Goal: Task Accomplishment & Management: Complete application form

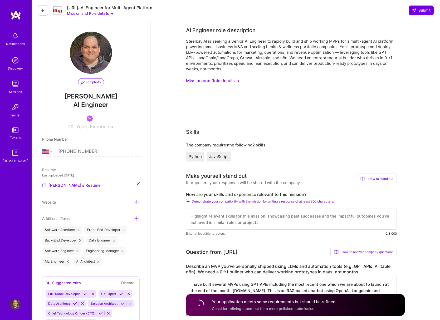
select select "US"
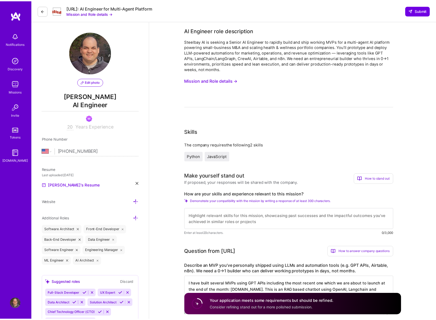
scroll to position [112, 0]
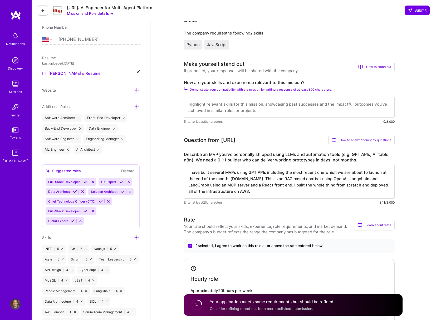
click at [301, 185] on textarea "I have built several MVPs using GPT APIs including the most recent one which we…" at bounding box center [289, 182] width 211 height 34
click at [277, 193] on textarea "I have built several MVPs using GPT APIs including the most recent one which we…" at bounding box center [289, 182] width 211 height 34
type textarea "I have built several MVPs using GPT APIs including the most recent one which we…"
click at [196, 110] on textarea at bounding box center [289, 107] width 211 height 21
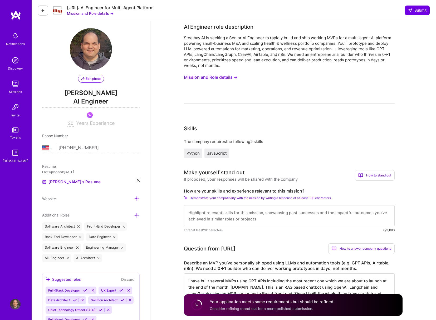
scroll to position [0, 0]
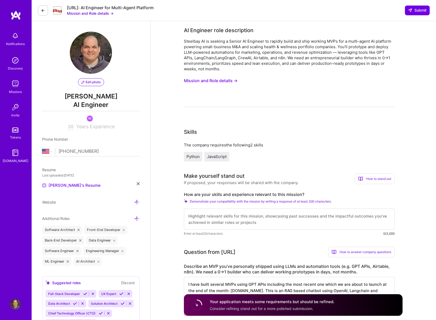
paste textarea "I bring over 20 years of software engineering experience, with a deep specializ…"
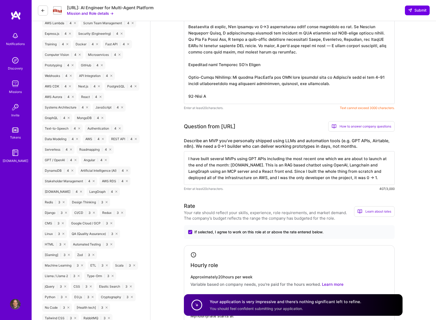
scroll to position [401, 0]
type textarea "I bring over 20 years of software engineering experience, with a deep specializ…"
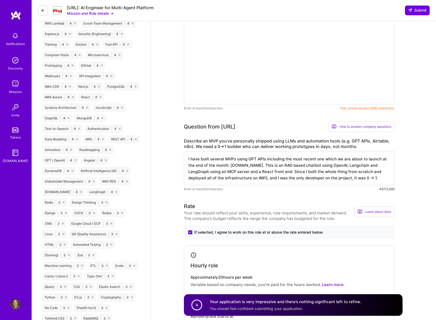
scroll to position [214, 0]
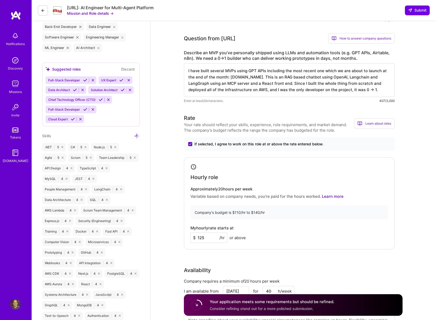
paste textarea "I bring over 20 years of software engineering experience with a deep focus on A…"
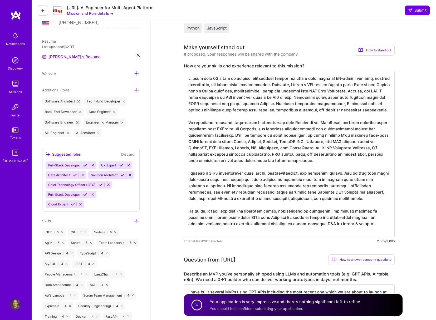
scroll to position [0, 0]
type textarea "I bring over 20 years of software engineering experience with a deep focus on A…"
click at [416, 11] on span "Submit" at bounding box center [417, 10] width 18 height 5
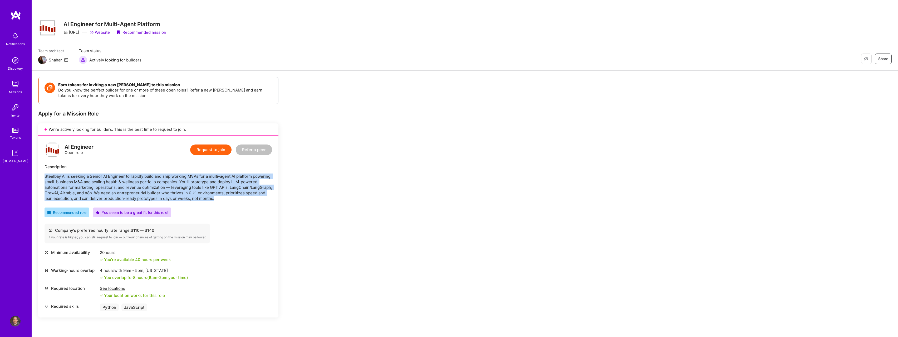
drag, startPoint x: 45, startPoint y: 177, endPoint x: 218, endPoint y: 198, distance: 174.2
click at [218, 198] on p "Steelbay AI is seeking a Senior AI Engineer to rapidly build and ship working M…" at bounding box center [159, 187] width 228 height 28
copy p "Steelbay AI is seeking a Senior AI Engineer to rapidly build and ship working M…"
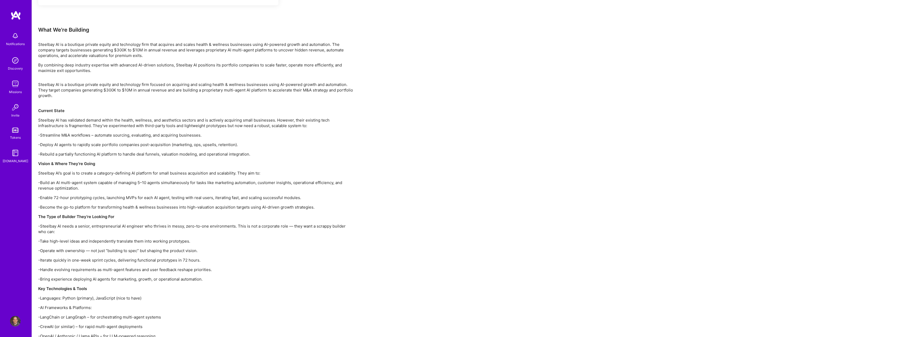
scroll to position [321, 0]
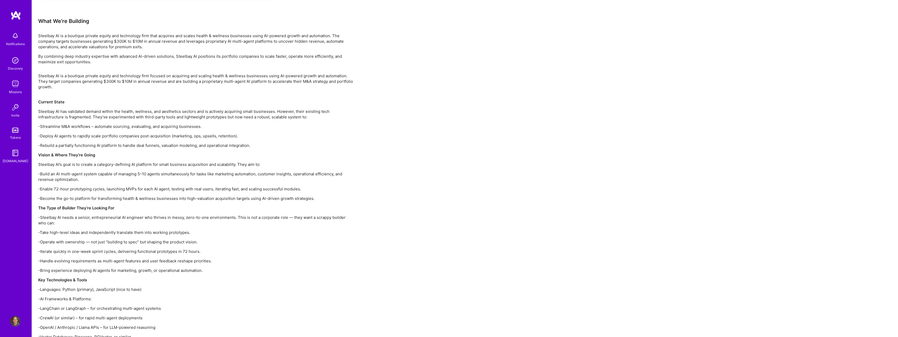
click at [41, 156] on strong "Vision & Where They’re Going" at bounding box center [66, 154] width 57 height 5
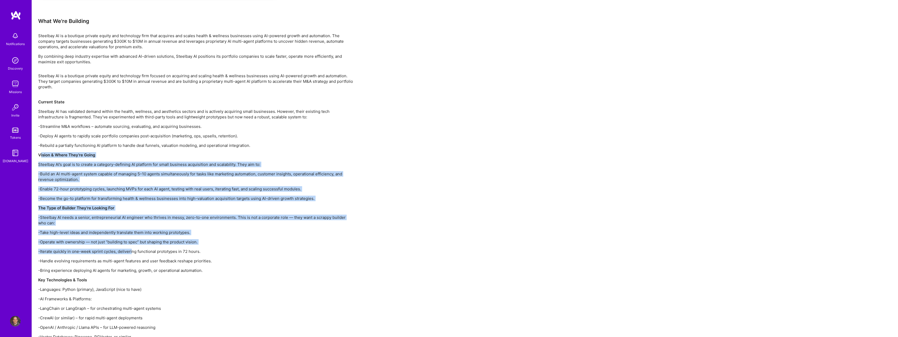
drag, startPoint x: 41, startPoint y: 156, endPoint x: 131, endPoint y: 249, distance: 129.2
click at [131, 249] on div "Steelbay AI is a boutique private equity and technology firm focused on acquiri…" at bounding box center [196, 253] width 316 height 361
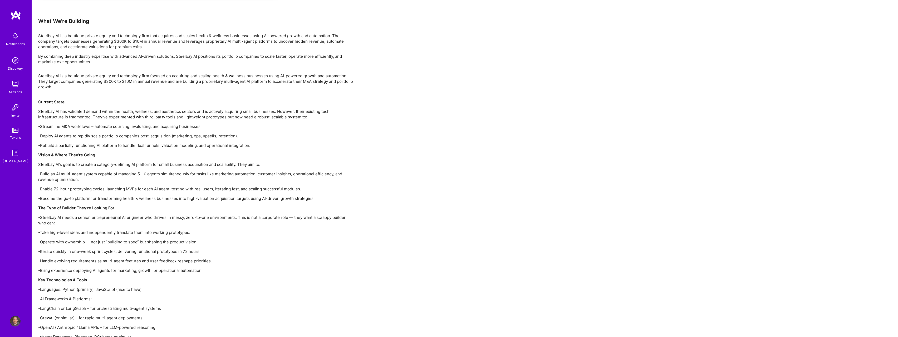
click at [36, 154] on div "Earn tokens for inviting a new A.Teamer to this mission Do you know the perfect…" at bounding box center [465, 100] width 867 height 701
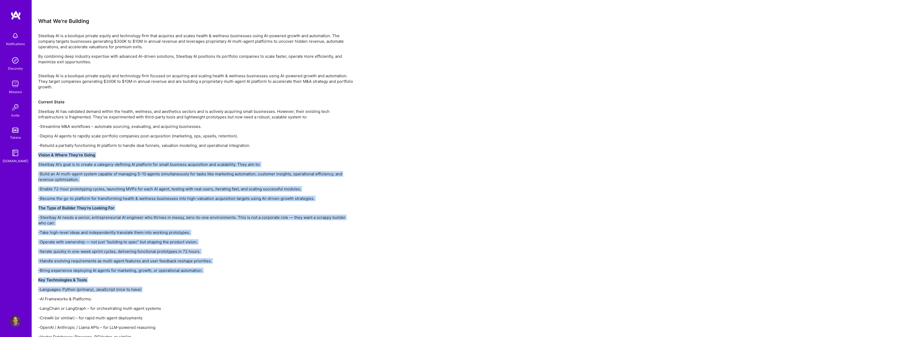
drag, startPoint x: 37, startPoint y: 154, endPoint x: 150, endPoint y: 293, distance: 179.2
click at [148, 296] on div "Earn tokens for inviting a new A.Teamer to this mission Do you know the perfect…" at bounding box center [465, 100] width 867 height 701
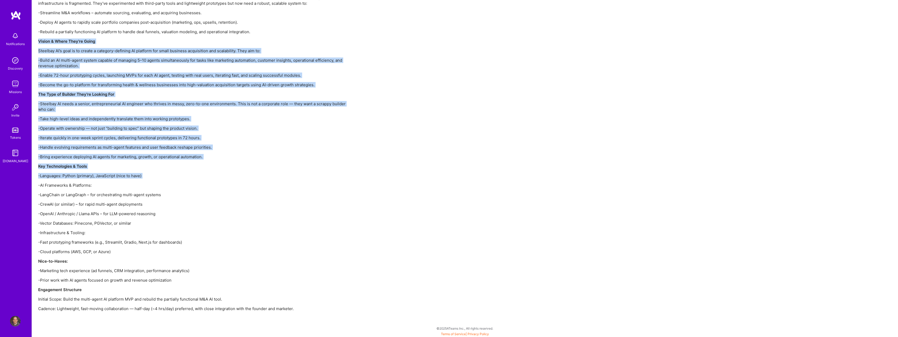
scroll to position [435, 0]
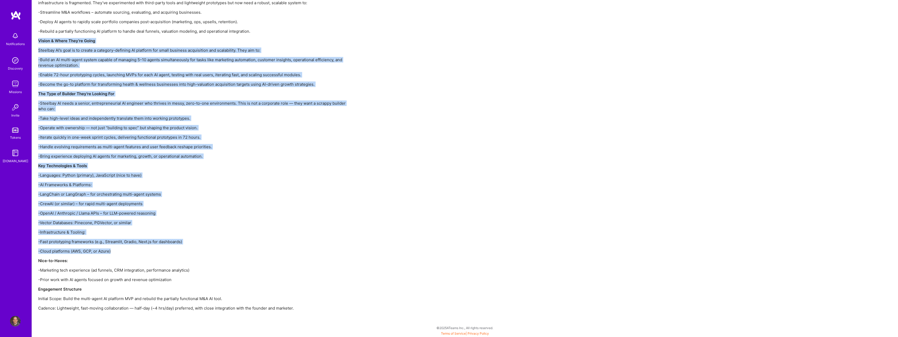
click at [140, 251] on p "-Cloud platforms (AWS, GCP, or Azure)" at bounding box center [196, 251] width 316 height 6
copy div "Vision & Where They’re Going Steelbay AI’s goal is to create a category-definin…"
click at [349, 93] on p "The Type of Builder They’re Looking For" at bounding box center [196, 94] width 316 height 6
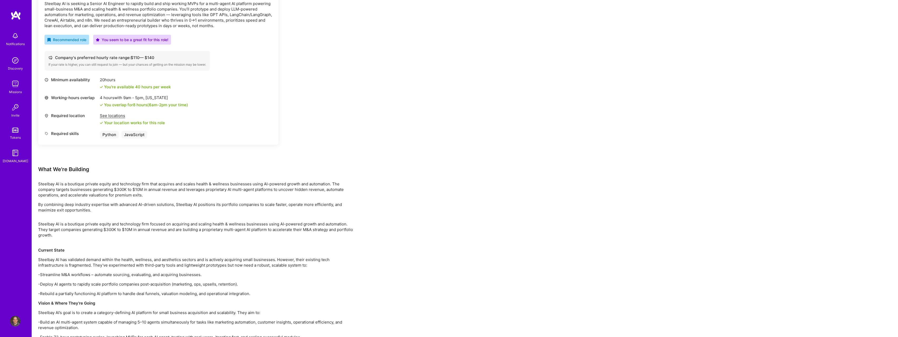
scroll to position [169, 0]
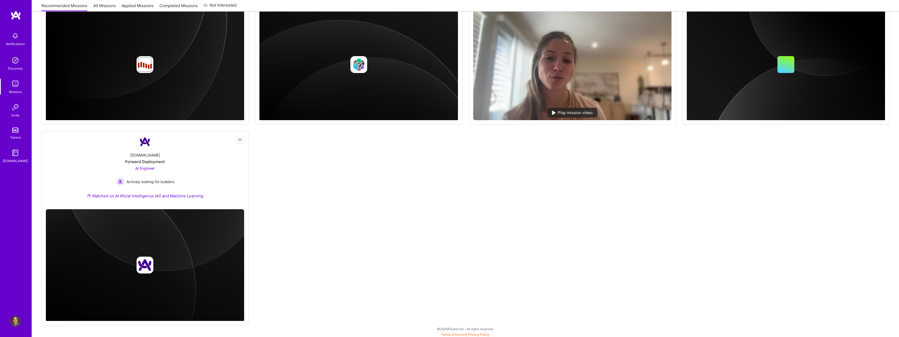
scroll to position [360, 0]
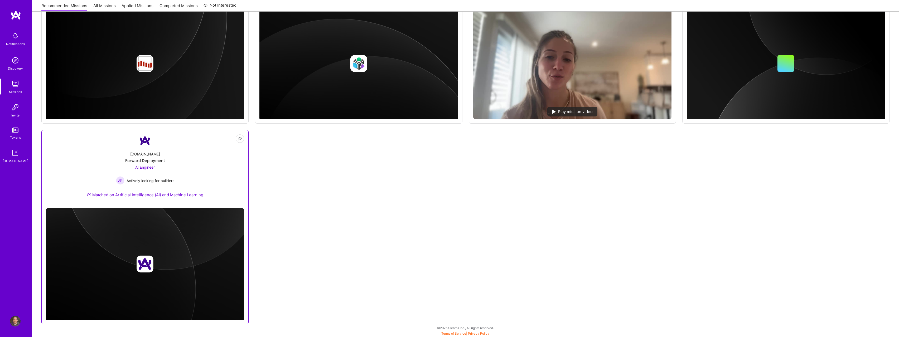
click at [194, 157] on div "A.Team Forward Deployment AI Engineer Actively looking for builders Matched on …" at bounding box center [145, 175] width 198 height 57
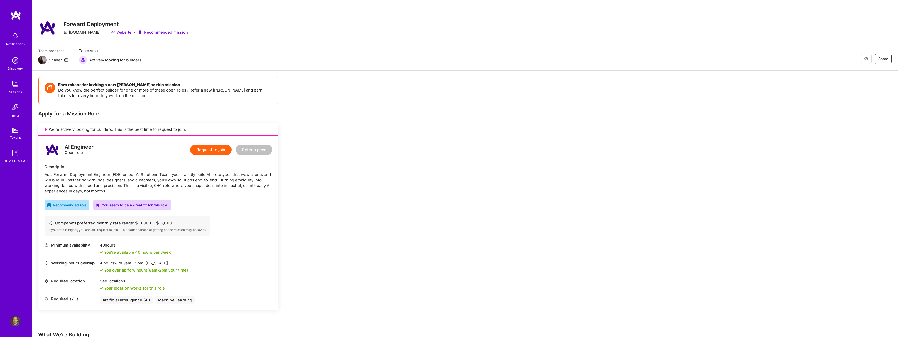
click at [14, 320] on img at bounding box center [15, 321] width 11 height 11
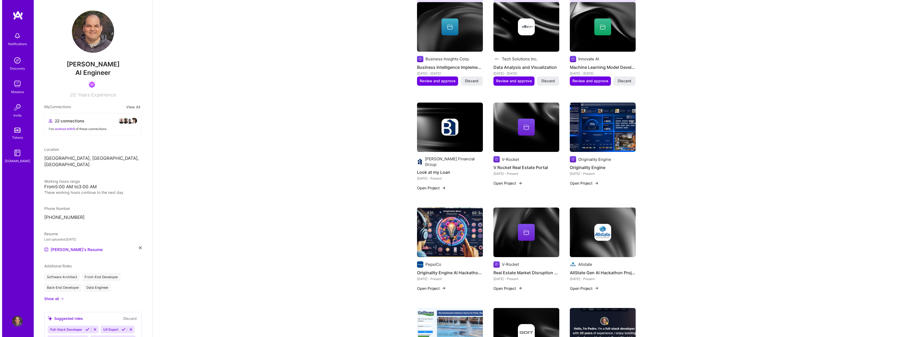
scroll to position [214, 0]
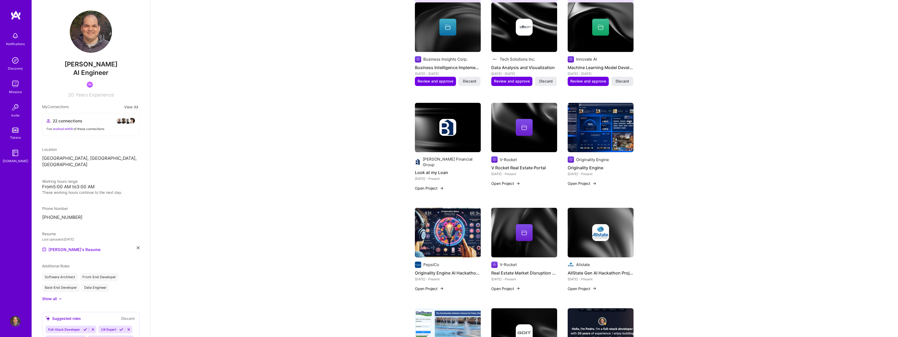
click at [451, 143] on img at bounding box center [448, 128] width 66 height 50
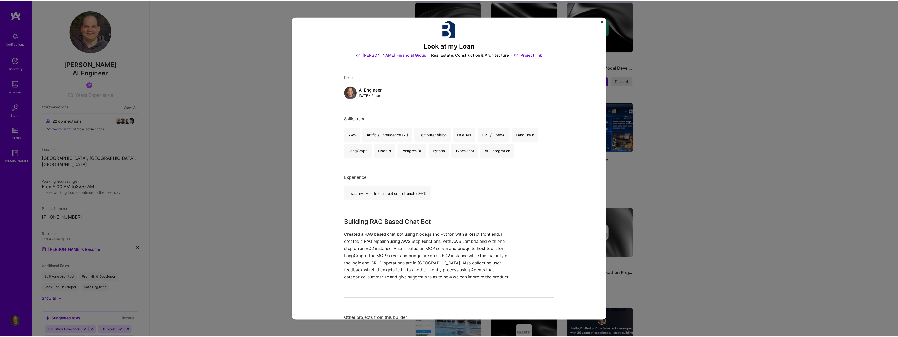
scroll to position [34, 0]
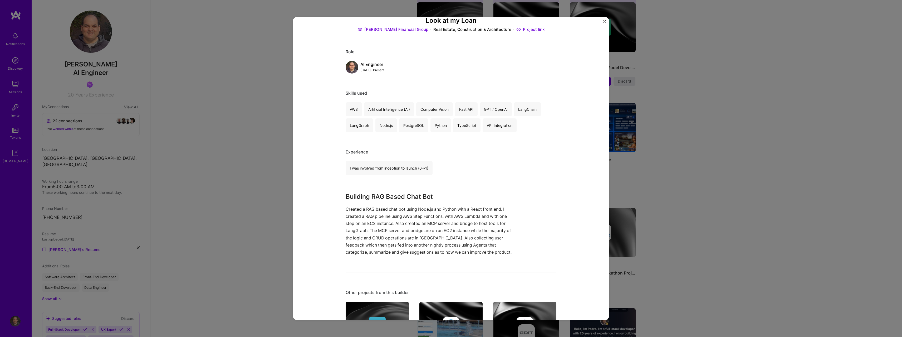
click at [412, 245] on p "Created a RAG based chat bot using Node.js and Python with a React front end. I…" at bounding box center [431, 231] width 171 height 50
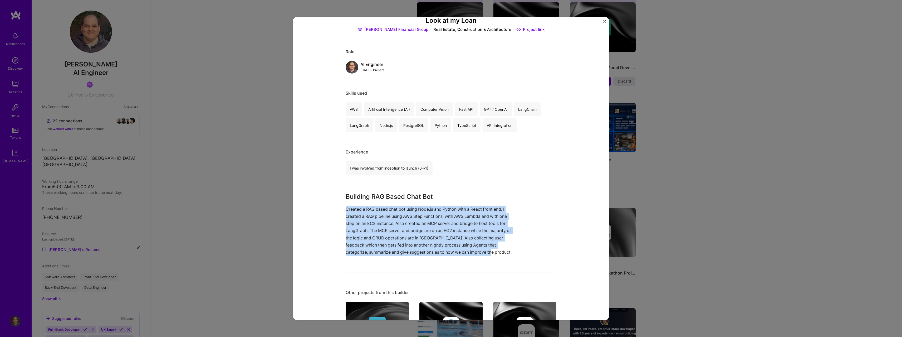
click at [412, 245] on p "Created a RAG based chat bot using Node.js and Python with a React front end. I…" at bounding box center [431, 231] width 171 height 50
copy p "Created a RAG based chat bot using Node.js and Python with a React front end. I…"
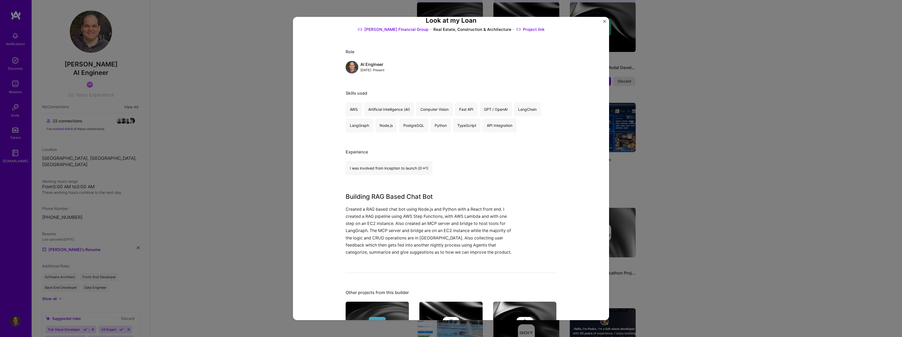
click at [741, 175] on div "Look at my Loan Barrett Financial Group Real Estate, Construction & Architectur…" at bounding box center [451, 168] width 902 height 337
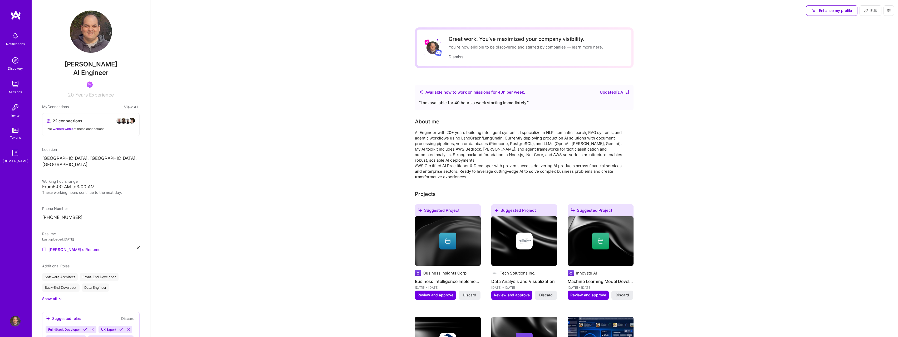
click at [12, 105] on img at bounding box center [15, 107] width 11 height 11
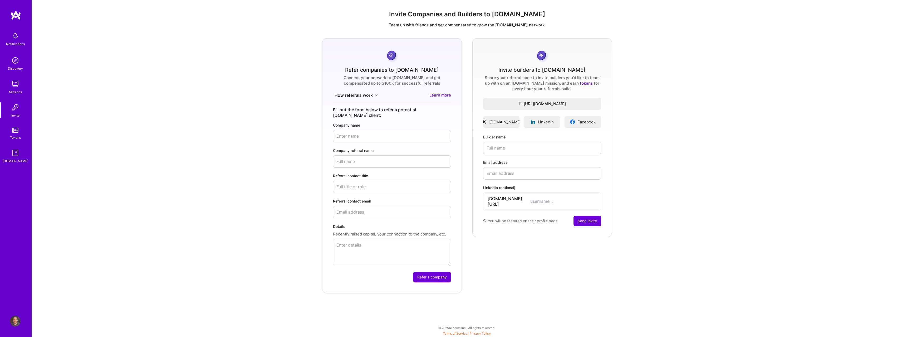
click at [13, 87] on img at bounding box center [15, 84] width 11 height 11
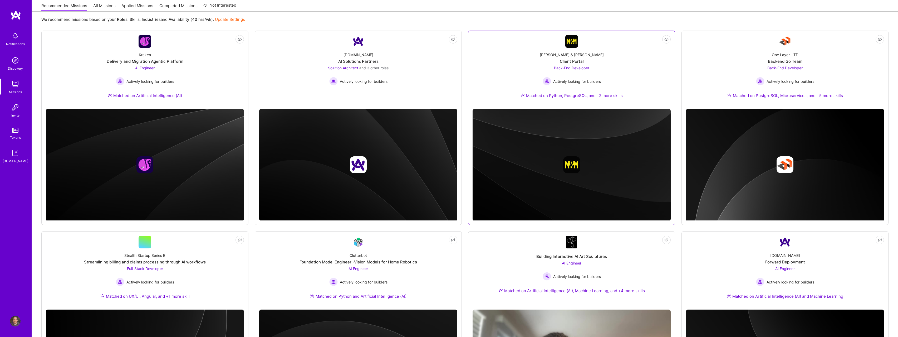
scroll to position [55, 0]
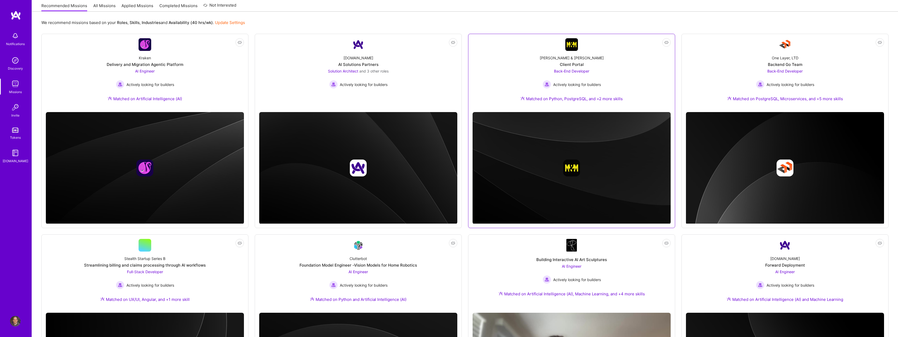
click at [570, 88] on div "Actively looking for builders" at bounding box center [572, 84] width 58 height 8
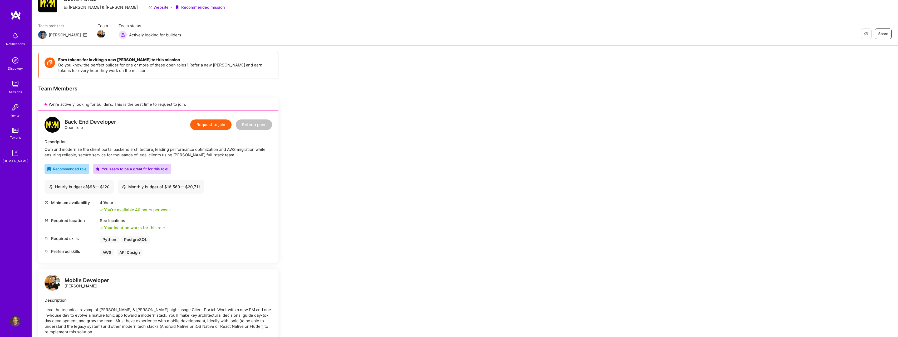
scroll to position [50, 0]
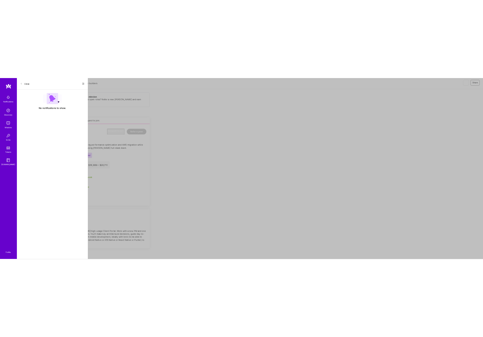
scroll to position [55, 0]
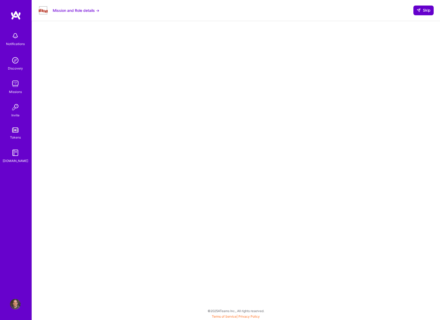
click at [420, 11] on icon at bounding box center [419, 10] width 4 height 4
select select "US"
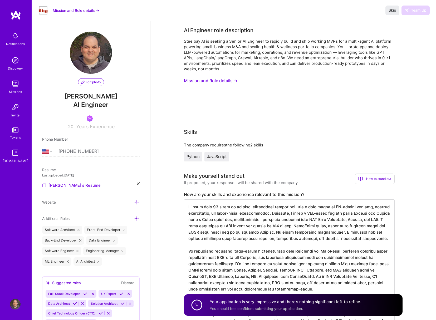
click at [15, 307] on img at bounding box center [15, 304] width 11 height 11
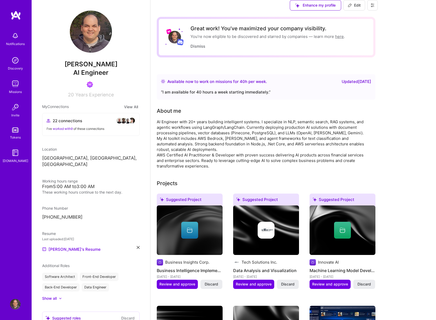
scroll to position [88, 0]
click at [137, 246] on icon at bounding box center [138, 247] width 3 height 3
click at [86, 246] on span "PDF file format" at bounding box center [71, 249] width 36 height 6
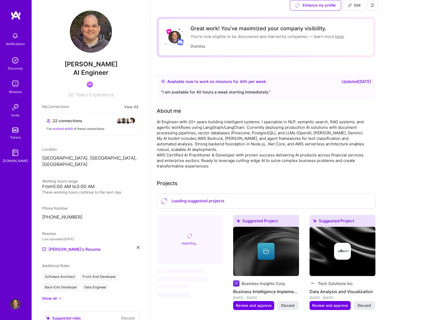
scroll to position [0, 0]
click at [15, 303] on img at bounding box center [15, 304] width 11 height 11
click at [13, 157] on img at bounding box center [15, 153] width 11 height 11
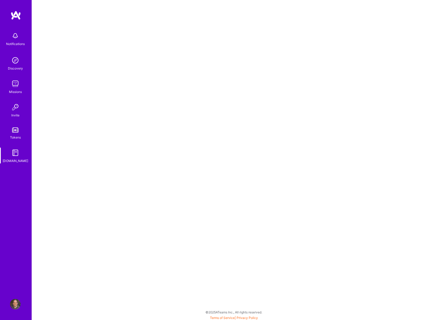
click at [14, 307] on img at bounding box center [15, 304] width 11 height 11
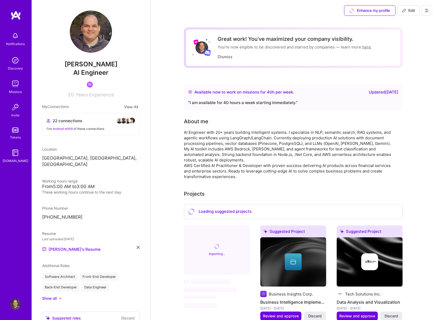
click at [429, 13] on button at bounding box center [427, 10] width 11 height 11
click at [418, 21] on button "Settings" at bounding box center [413, 22] width 40 height 13
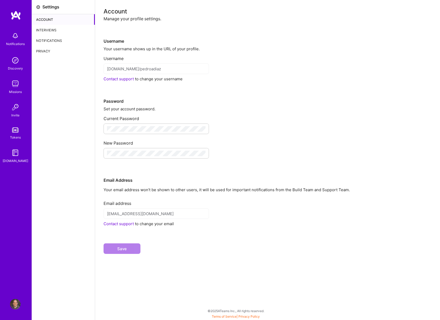
click at [45, 33] on div "Interviews" at bounding box center [63, 30] width 63 height 11
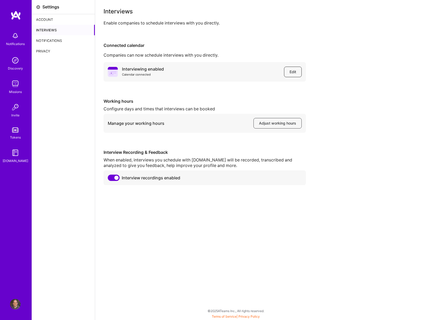
click at [296, 72] on button "Edit" at bounding box center [293, 72] width 18 height 11
click at [290, 73] on span "Edit" at bounding box center [293, 71] width 7 height 5
click at [304, 72] on div "Interviewing enabled Calendar connected Edit" at bounding box center [205, 72] width 202 height 20
click at [293, 71] on span "Edit" at bounding box center [293, 71] width 7 height 5
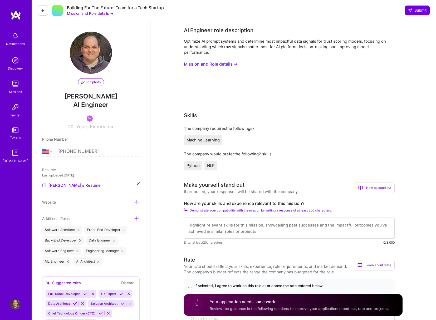
select select "US"
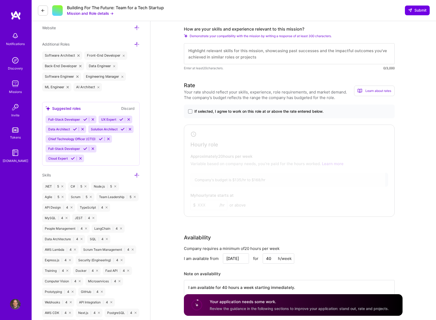
scroll to position [188, 0]
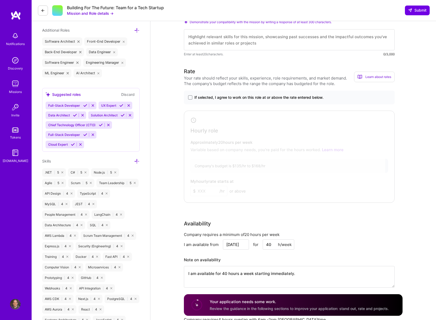
click at [196, 98] on span "If selected, I agree to work on this role at or above the rate entered below." at bounding box center [258, 97] width 129 height 5
click at [0, 0] on input "If selected, I agree to work on this role at or above the rate entered below." at bounding box center [0, 0] width 0 height 0
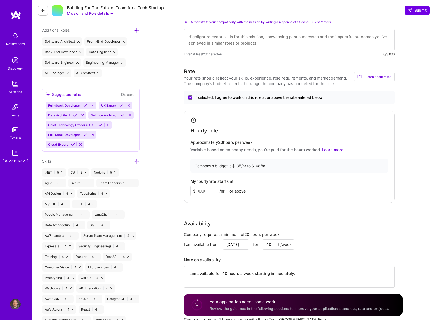
click at [201, 190] on input at bounding box center [209, 191] width 37 height 10
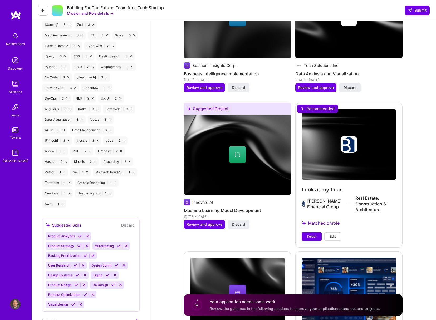
scroll to position [644, 0]
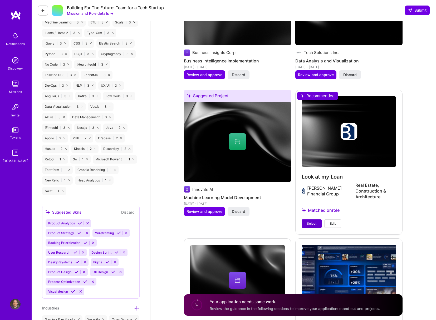
type input "150"
click at [314, 222] on span "Select" at bounding box center [311, 223] width 9 height 5
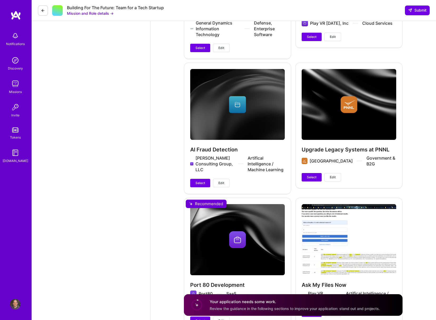
scroll to position [1399, 0]
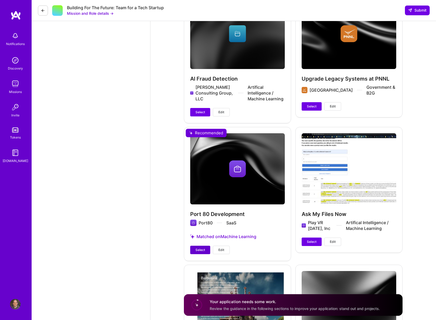
click at [199, 249] on span "Select" at bounding box center [200, 250] width 9 height 5
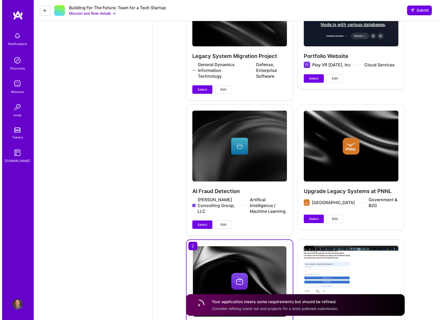
scroll to position [1298, 0]
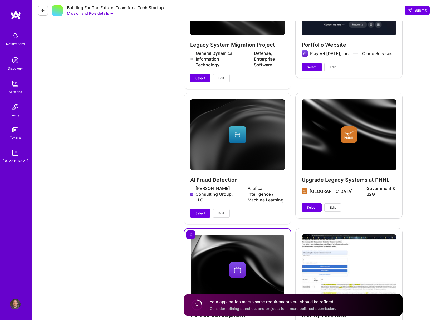
click at [218, 212] on span "Edit" at bounding box center [221, 213] width 6 height 5
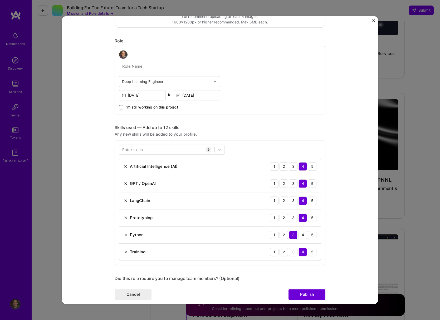
scroll to position [95, 0]
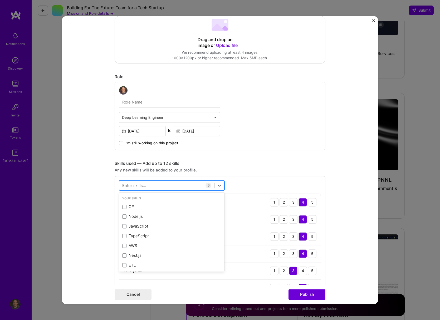
click at [180, 186] on div at bounding box center [166, 185] width 95 height 9
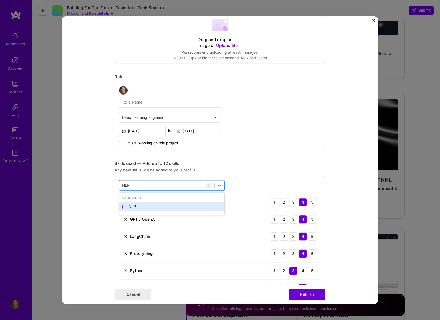
click at [124, 207] on span at bounding box center [124, 207] width 4 height 4
click at [0, 0] on input "checkbox" at bounding box center [0, 0] width 0 height 0
type input "NLP"
click at [311, 159] on div "Project title AI Fraud Detection Company Diaz Consulting Group, LLC Project ind…" at bounding box center [220, 292] width 211 height 721
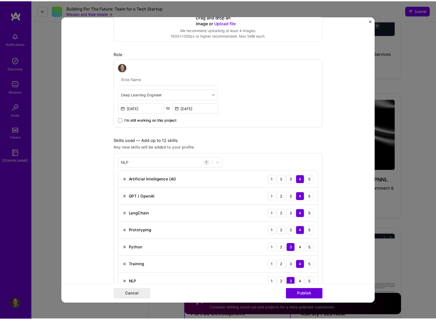
scroll to position [203, 0]
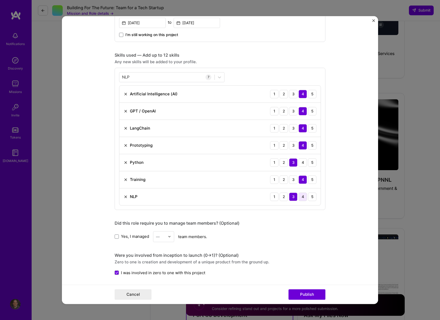
click at [299, 197] on div "4" at bounding box center [303, 197] width 8 height 8
click at [306, 293] on button "Publish" at bounding box center [307, 294] width 37 height 11
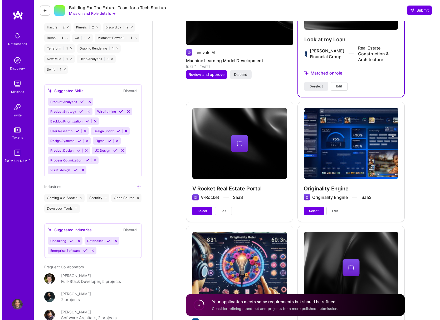
scroll to position [726, 0]
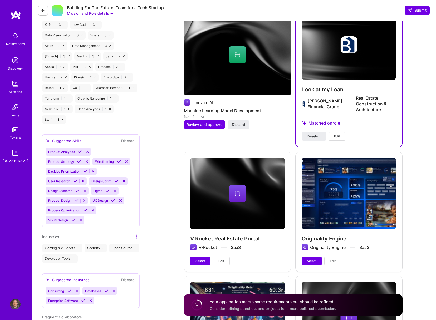
click at [333, 135] on button "Edit" at bounding box center [337, 136] width 17 height 8
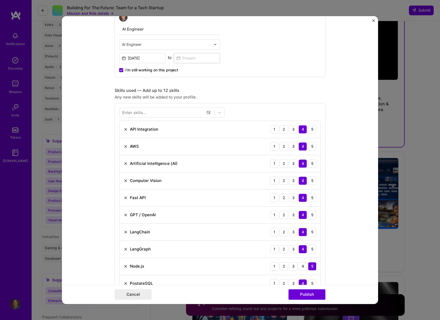
scroll to position [159, 0]
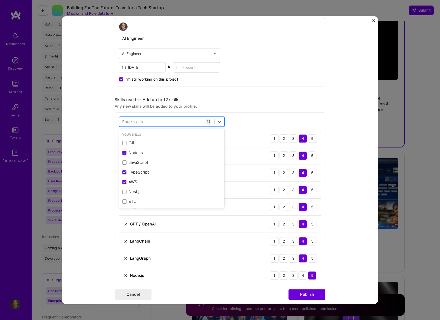
click at [183, 123] on div at bounding box center [166, 121] width 95 height 9
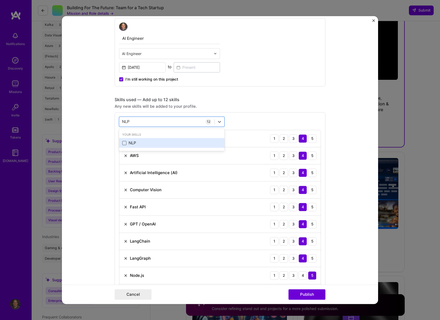
click at [124, 143] on span at bounding box center [124, 143] width 4 height 4
click at [0, 0] on input "checkbox" at bounding box center [0, 0] width 0 height 0
type input "NLP"
click at [291, 123] on div "option NLP, selected. option NLP selected, 0 of 2. 1 result available for searc…" at bounding box center [220, 234] width 211 height 245
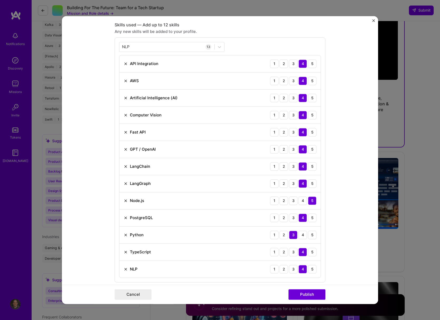
scroll to position [256, 0]
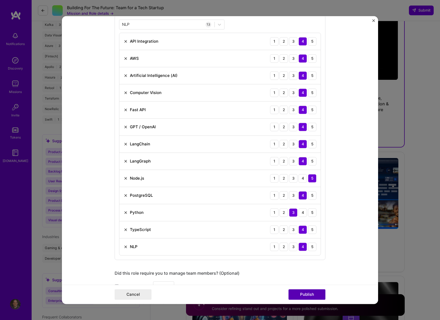
click at [309, 290] on button "Publish" at bounding box center [307, 294] width 37 height 11
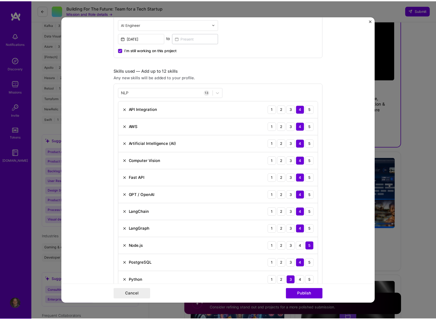
scroll to position [184, 0]
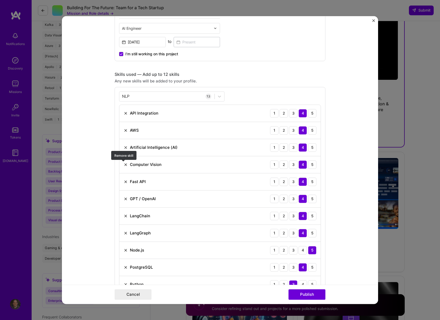
click at [124, 164] on img at bounding box center [126, 165] width 4 height 4
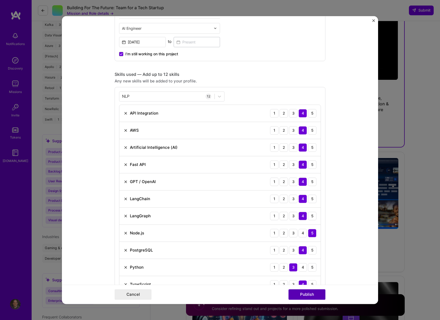
click at [314, 297] on button "Publish" at bounding box center [307, 294] width 37 height 11
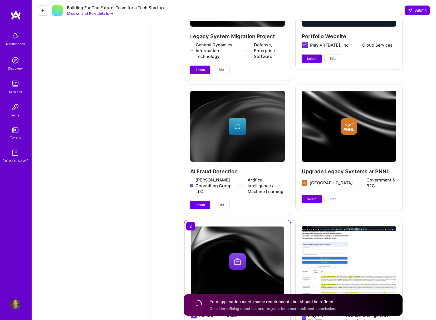
scroll to position [1315, 0]
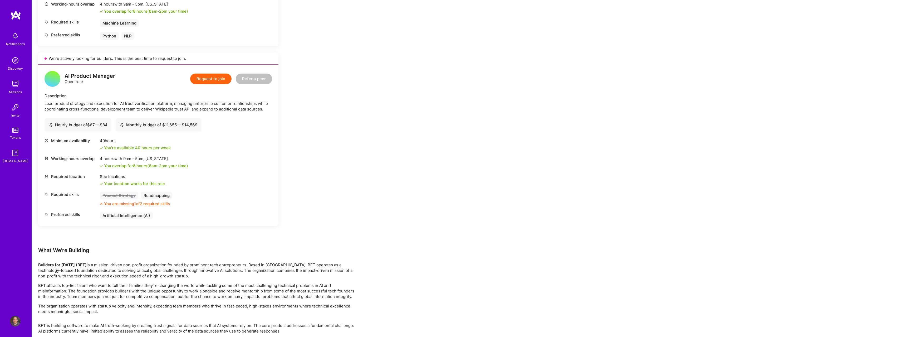
scroll to position [495, 0]
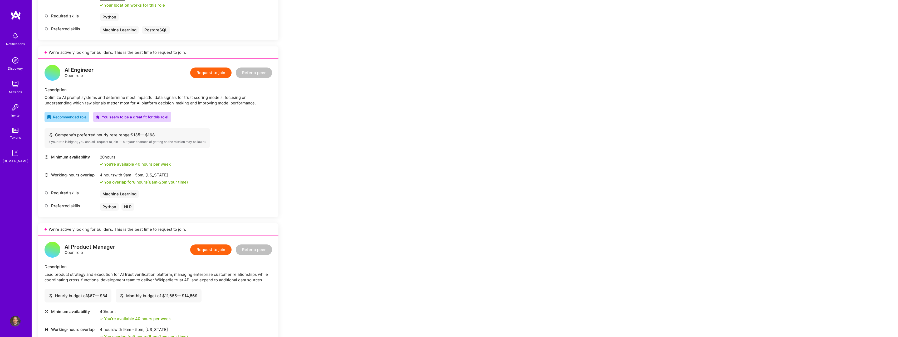
click at [214, 96] on div "Optimize AI prompt systems and determine most impactful data signals for trust …" at bounding box center [159, 100] width 228 height 11
copy div "Optimize AI prompt systems and determine most impactful data signals for trust …"
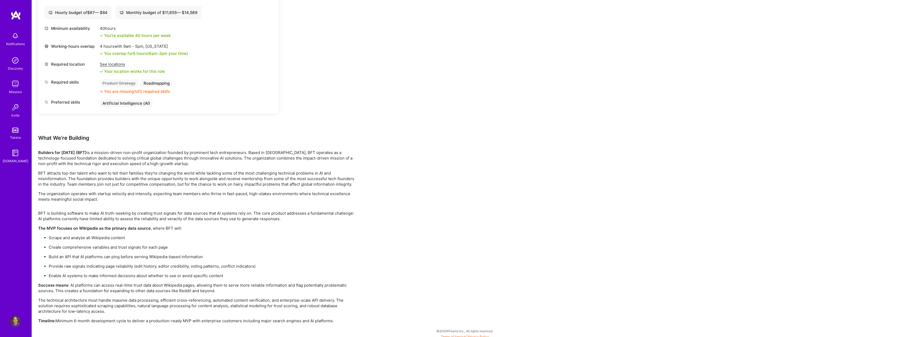
scroll to position [781, 0]
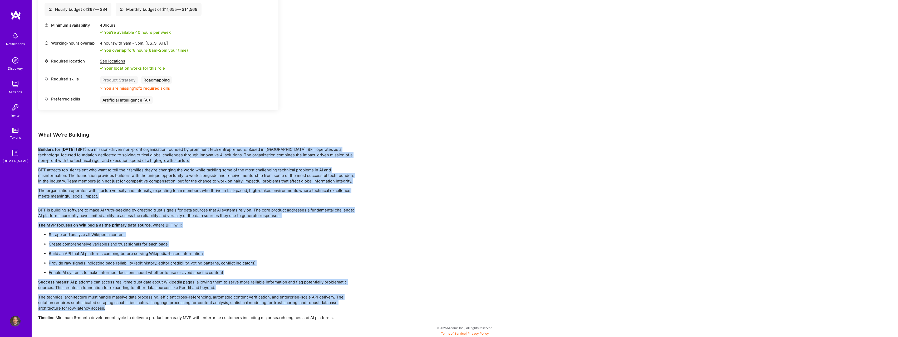
drag, startPoint x: 108, startPoint y: 308, endPoint x: 33, endPoint y: 149, distance: 175.5
copy div "Builders for Tomorrow (BFT) is a mission-driven non-profit organization founded…"
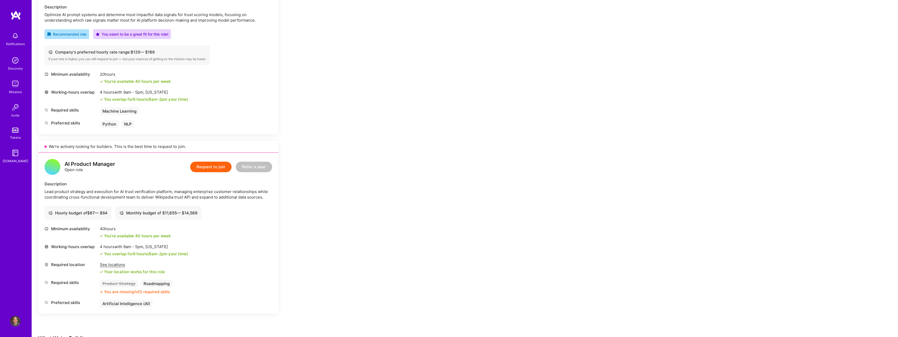
scroll to position [627, 0]
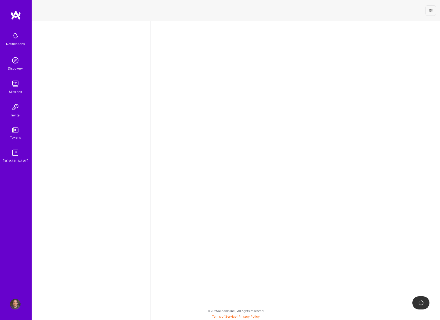
select select "US"
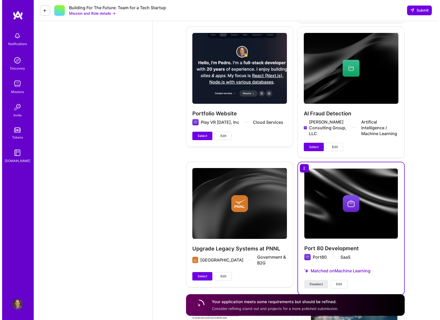
scroll to position [1226, 0]
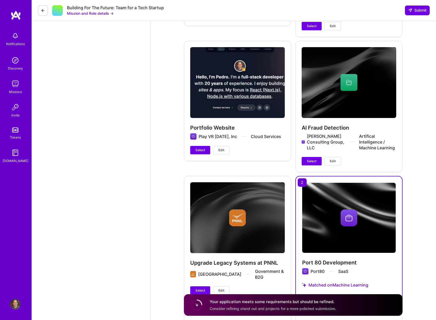
click at [329, 159] on button "Edit" at bounding box center [332, 161] width 17 height 8
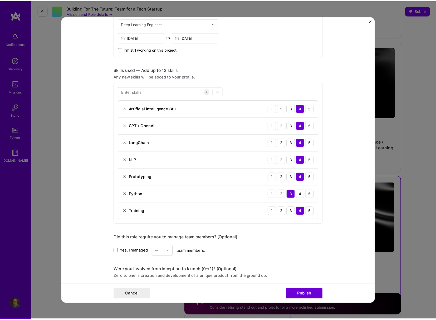
scroll to position [186, 0]
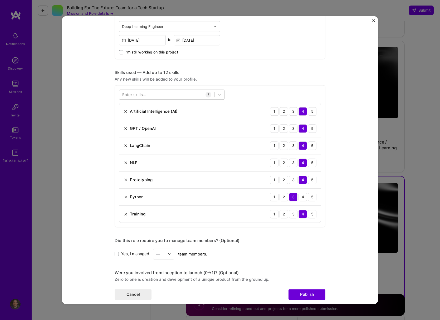
click at [166, 97] on div at bounding box center [166, 94] width 95 height 9
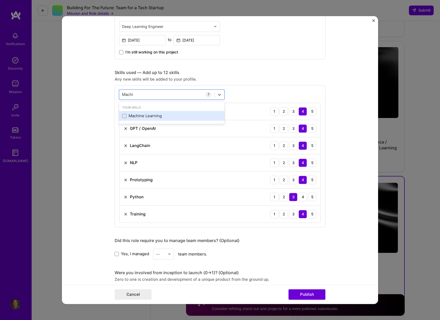
click at [152, 117] on div "Machine Learning" at bounding box center [171, 116] width 99 height 6
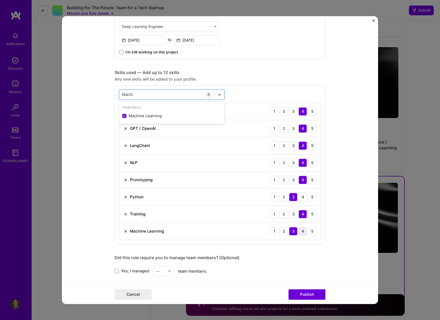
type input "Machi"
click at [300, 233] on div "4" at bounding box center [303, 231] width 8 height 8
click at [342, 261] on form "Project title AI Fraud Detection Company [PERSON_NAME] Consulting Group, LLC Pr…" at bounding box center [220, 160] width 316 height 288
click at [316, 298] on button "Publish" at bounding box center [307, 294] width 37 height 11
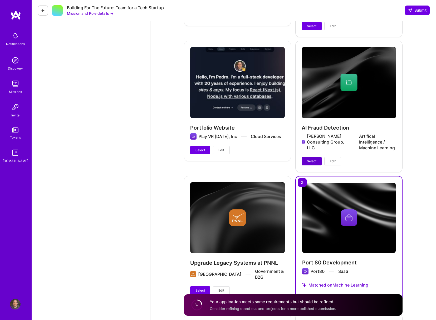
click at [314, 162] on span "Select" at bounding box center [311, 161] width 9 height 5
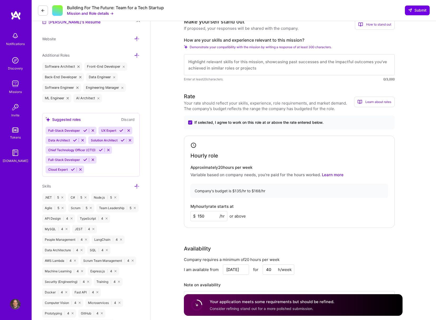
scroll to position [0, 0]
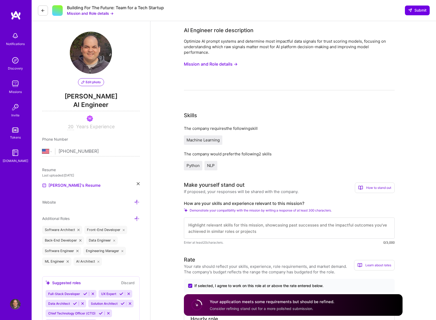
click at [326, 232] on textarea at bounding box center [289, 228] width 211 height 21
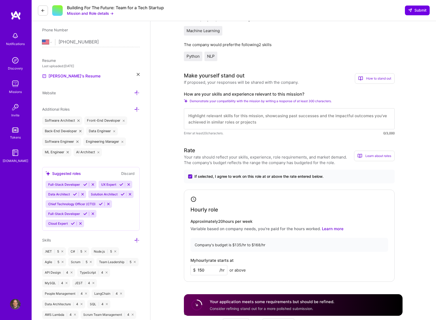
scroll to position [108, 0]
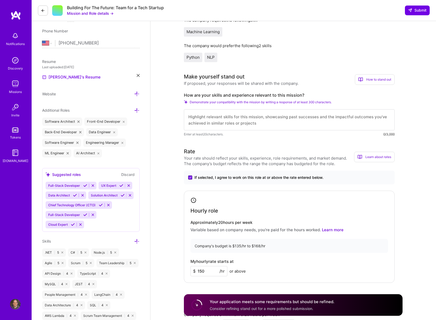
paste textarea "L ip d sitame consecte adipisci elit sedd 41 eiusm te incididunt utlabore etdol…"
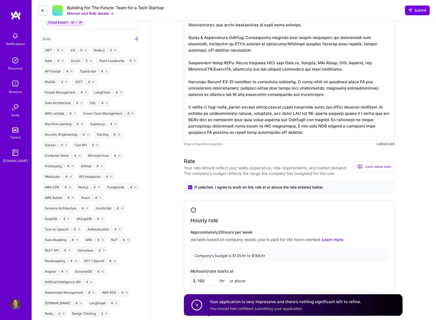
scroll to position [339, 0]
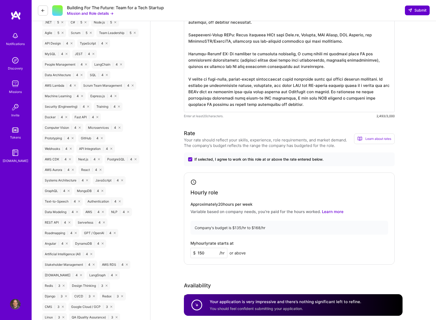
type textarea "L ip d sitame consecte adipisci elit sedd 41 eiusm te incididunt utlabore etdol…"
click at [415, 13] on button "Submit" at bounding box center [417, 10] width 25 height 9
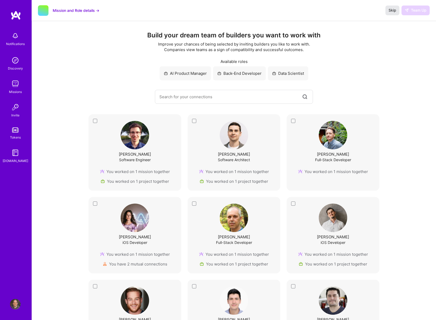
click at [391, 11] on span "Skip" at bounding box center [393, 10] width 8 height 5
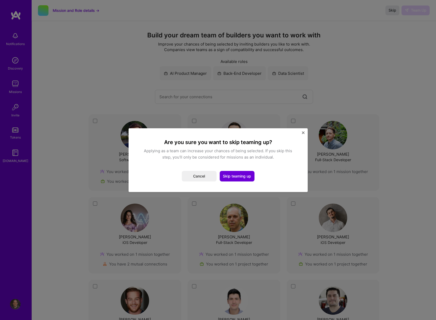
click at [303, 133] on img "Close" at bounding box center [303, 133] width 3 height 3
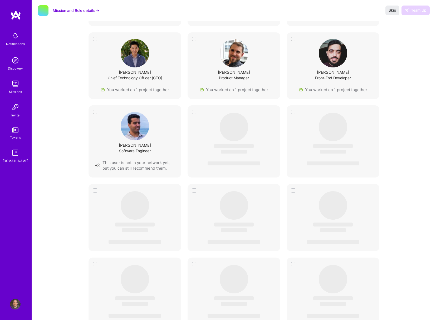
scroll to position [1068, 0]
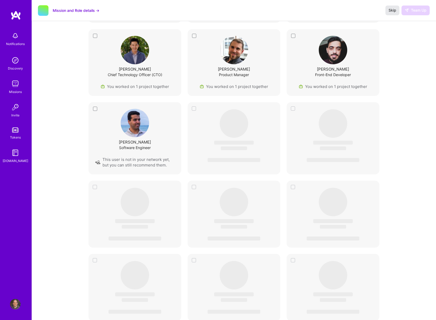
click at [388, 12] on button "Skip" at bounding box center [393, 10] width 14 height 9
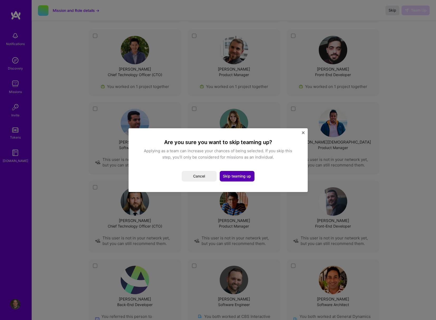
click at [227, 174] on button "Skip teaming up" at bounding box center [237, 176] width 35 height 11
